Goal: Obtain resource: Obtain resource

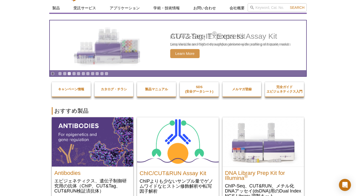
scroll to position [12, 0]
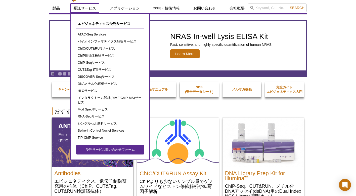
click at [90, 7] on link "受託サービス" at bounding box center [84, 9] width 29 height 10
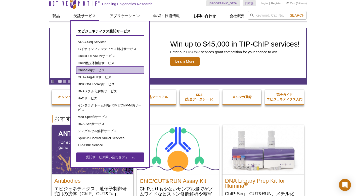
click at [104, 72] on link "ChIP-Seqサービス" at bounding box center [110, 70] width 68 height 7
click at [100, 71] on link "ChIP-Seqサービス" at bounding box center [110, 70] width 68 height 7
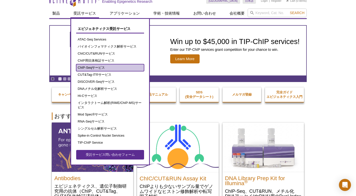
scroll to position [4, 0]
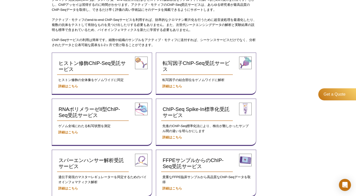
scroll to position [156, 0]
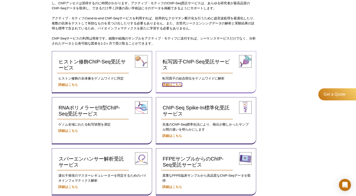
click at [175, 85] on strong "詳細はこちら" at bounding box center [173, 85] width 20 height 4
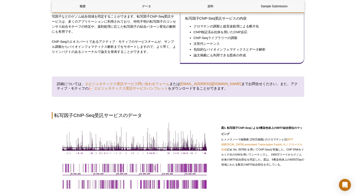
scroll to position [184, 0]
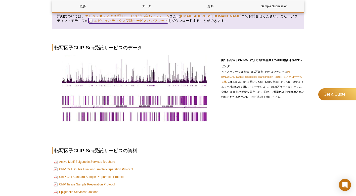
click at [144, 21] on link "エピジェネティクス受託サービスパンフレット" at bounding box center [128, 21] width 79 height 6
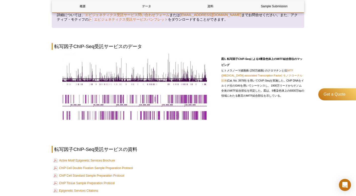
scroll to position [185, 0]
click at [65, 172] on link "ChIP Cell Standard Sample Preparation Protocol" at bounding box center [89, 175] width 71 height 6
click at [156, 157] on td "Active Motif Epigenetic Services Brochure" at bounding box center [178, 160] width 252 height 7
click at [119, 172] on link "ChIP Cell Standard Sample Preparation Protocol" at bounding box center [89, 175] width 71 height 6
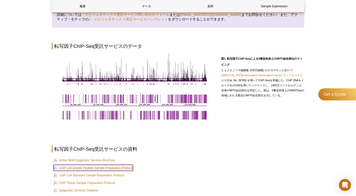
click at [72, 165] on link "ChIP Cell Double Fixation Sample Preparation Protocol" at bounding box center [93, 168] width 79 height 6
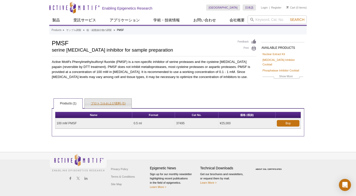
click at [117, 100] on link "プロトコルおよび資料 (1)" at bounding box center [108, 104] width 47 height 10
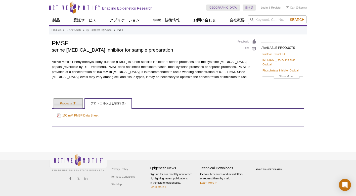
click at [70, 100] on link "Products (1)" at bounding box center [68, 104] width 28 height 10
